Goal: Information Seeking & Learning: Learn about a topic

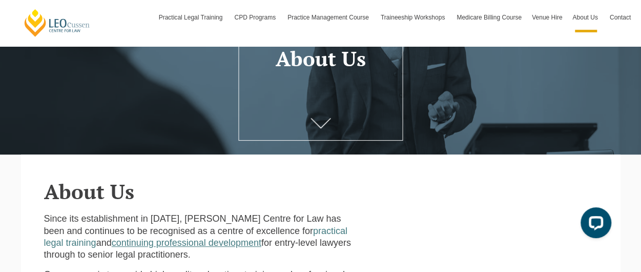
scroll to position [154, 0]
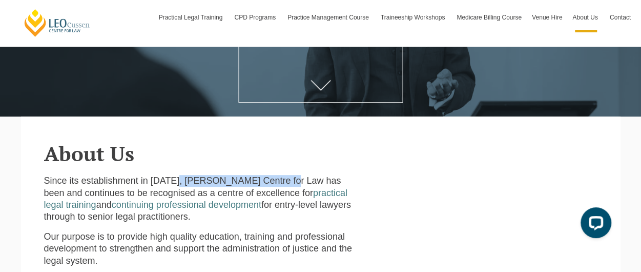
drag, startPoint x: 178, startPoint y: 183, endPoint x: 288, endPoint y: 182, distance: 110.2
click at [288, 182] on p "Since its establishment in 1972, Leo Cussen Centre for Law has been and continu…" at bounding box center [202, 199] width 316 height 48
copy p "[PERSON_NAME] Centre for Law"
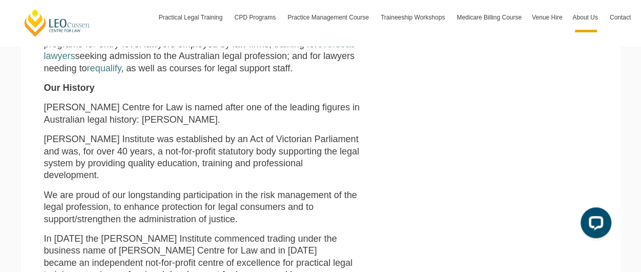
scroll to position [410, 0]
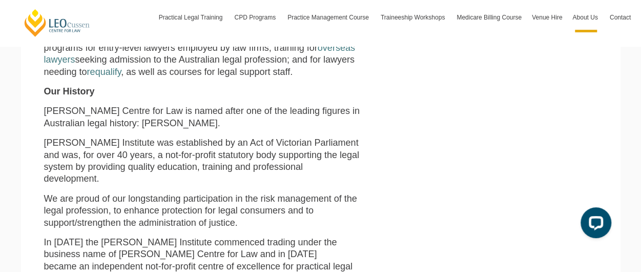
drag, startPoint x: 275, startPoint y: 150, endPoint x: 296, endPoint y: 160, distance: 23.2
click at [276, 150] on p "[PERSON_NAME] Institute was established by an Act of Victorian Parliament and w…" at bounding box center [202, 161] width 316 height 48
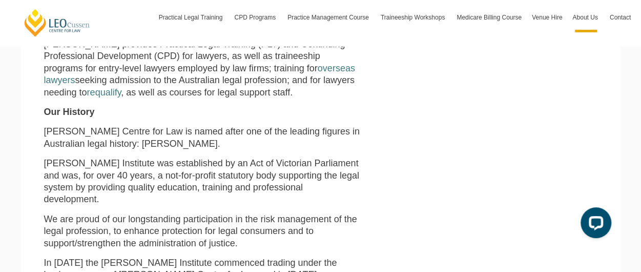
scroll to position [256, 0]
